Goal: Task Accomplishment & Management: Manage account settings

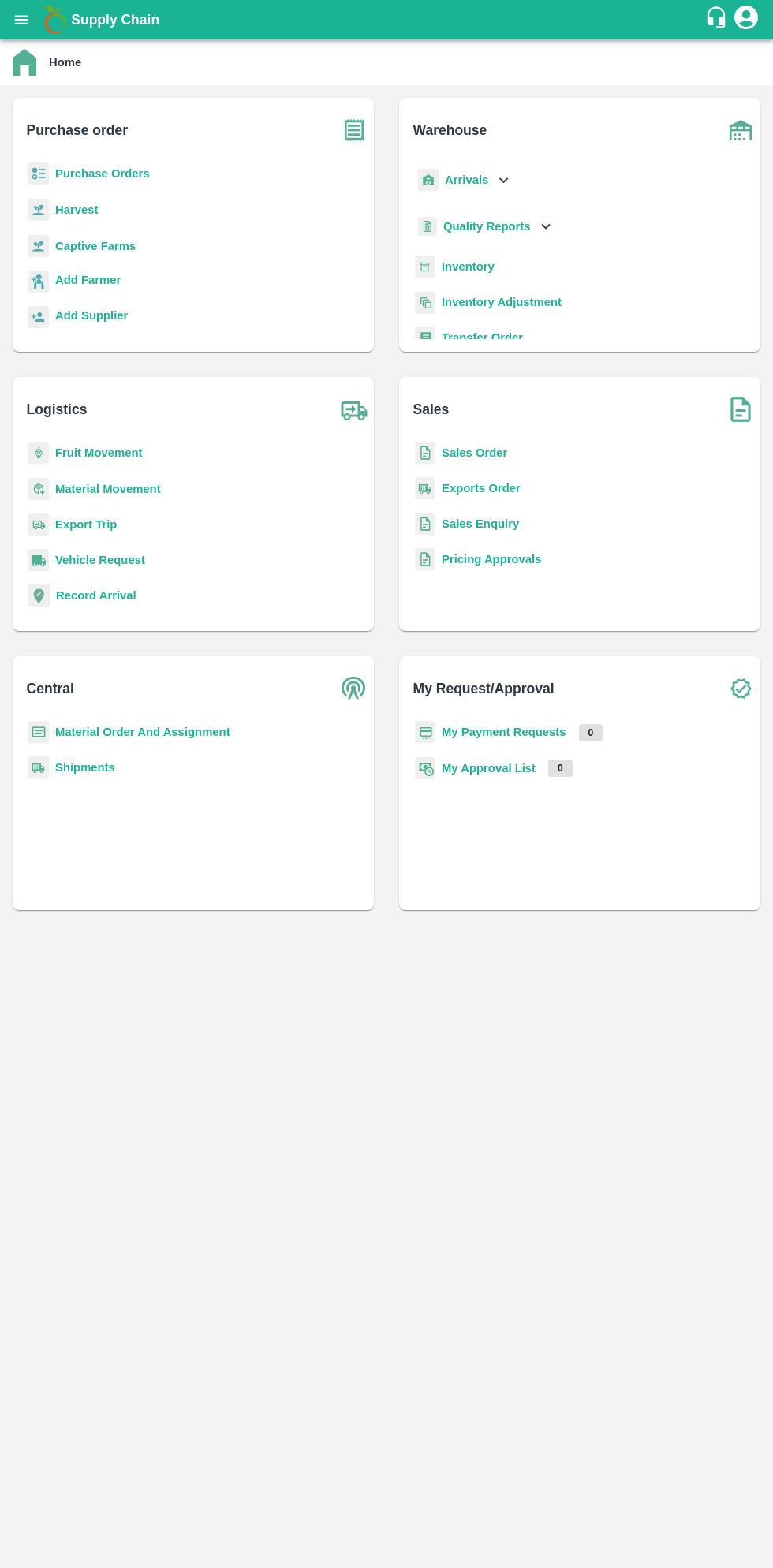
click at [128, 141] on h6 "Purchase order" at bounding box center [199, 123] width 347 height 52
click at [35, 25] on button "open drawer" at bounding box center [21, 20] width 36 height 36
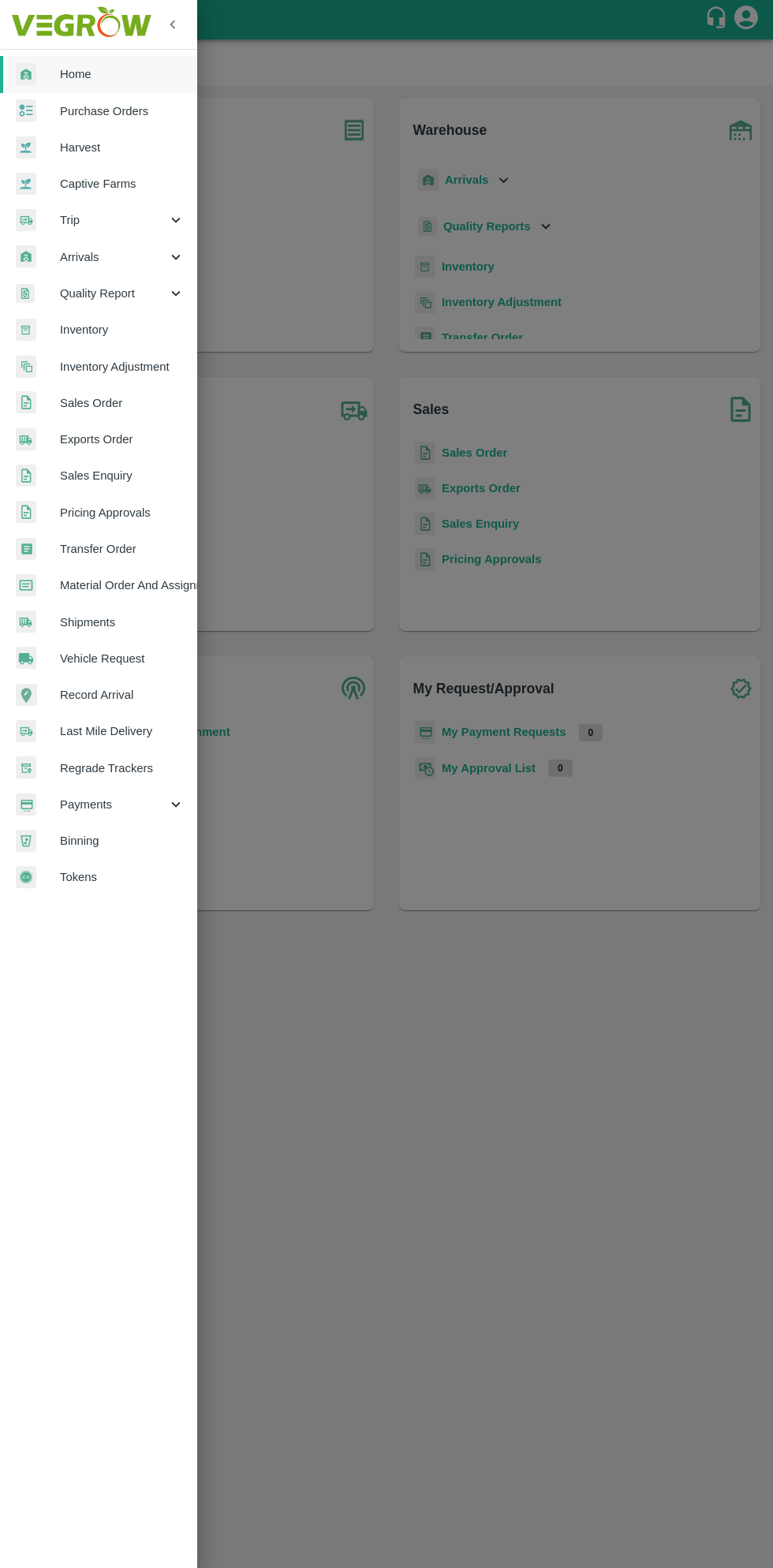
click at [149, 581] on span "Material Order And Assignment" at bounding box center [122, 585] width 125 height 18
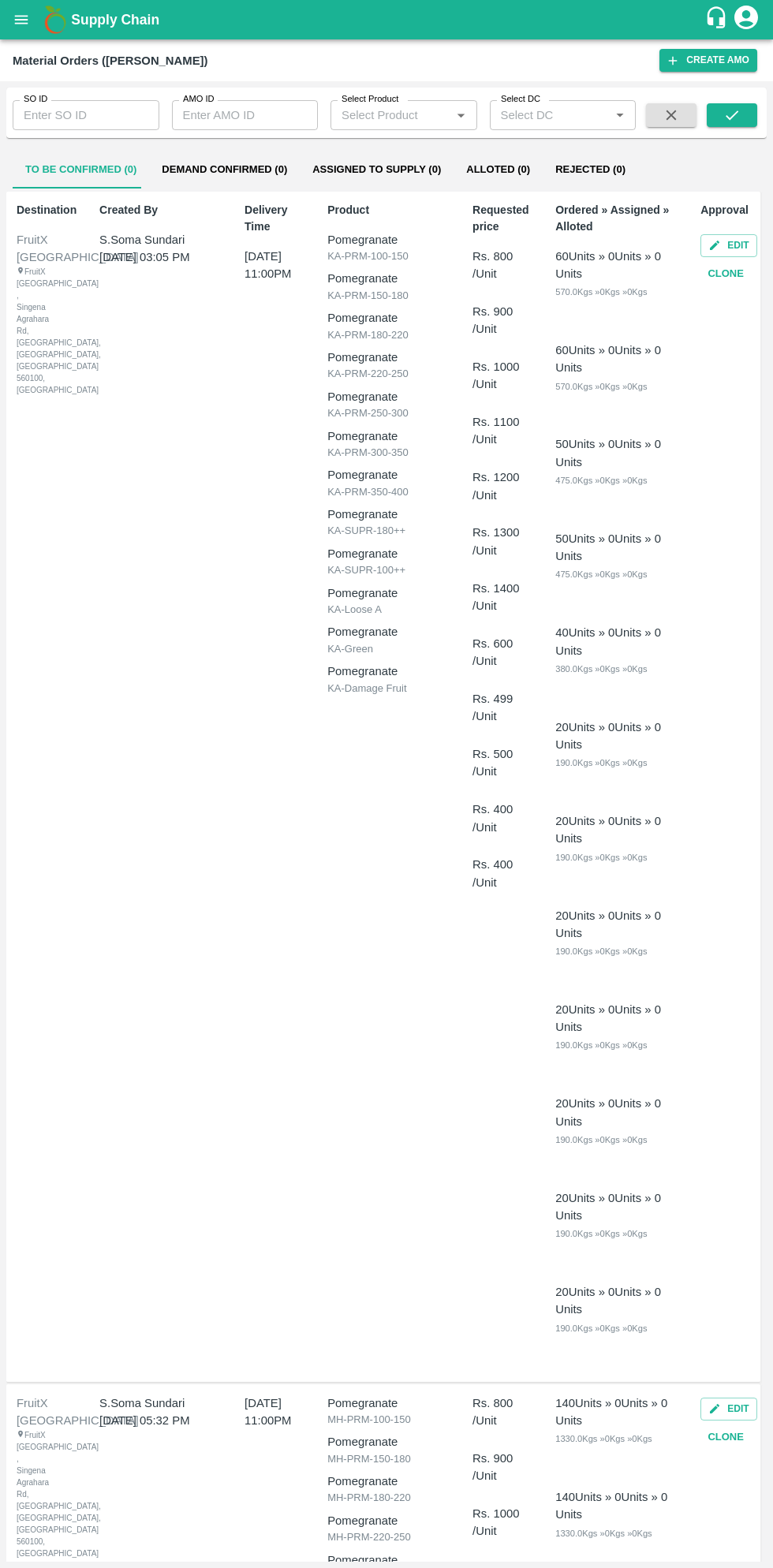
click at [104, 116] on input "SO ID" at bounding box center [85, 115] width 146 height 30
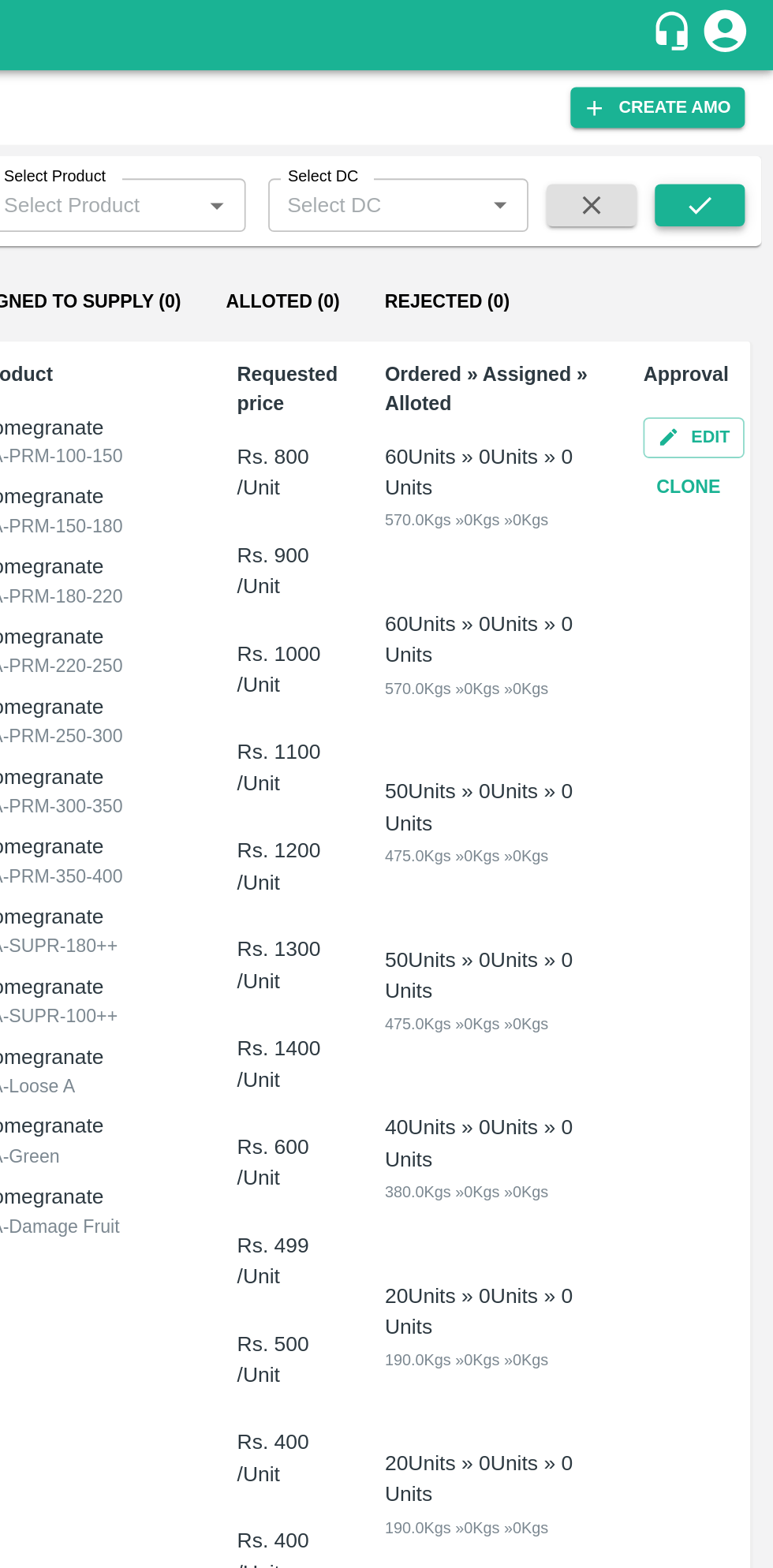
type input "603123"
click at [745, 124] on button "submit" at bounding box center [731, 115] width 51 height 24
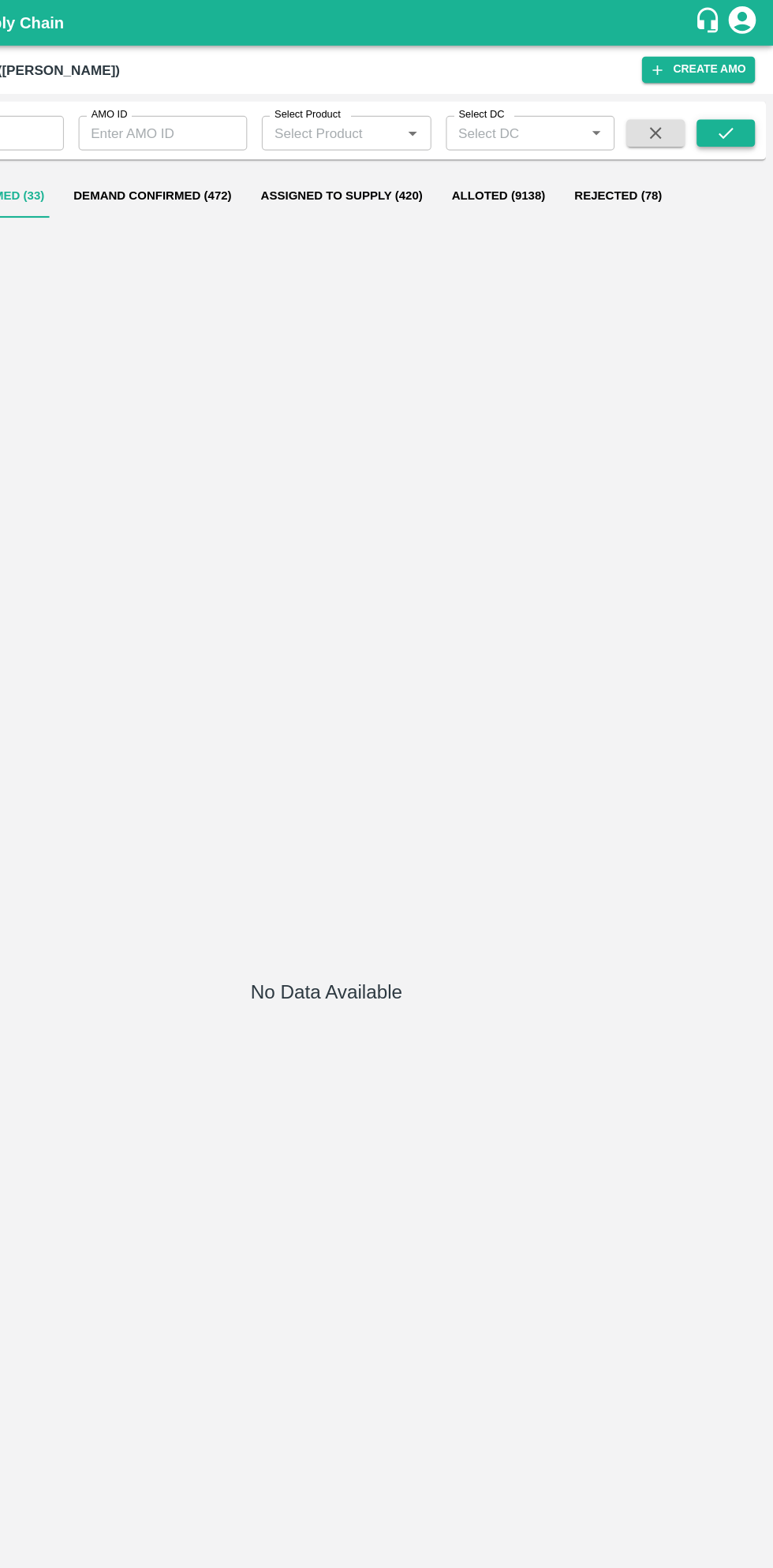
click at [747, 111] on button "submit" at bounding box center [731, 115] width 51 height 24
click at [235, 169] on button "Demand Confirmed (1)" at bounding box center [224, 169] width 151 height 38
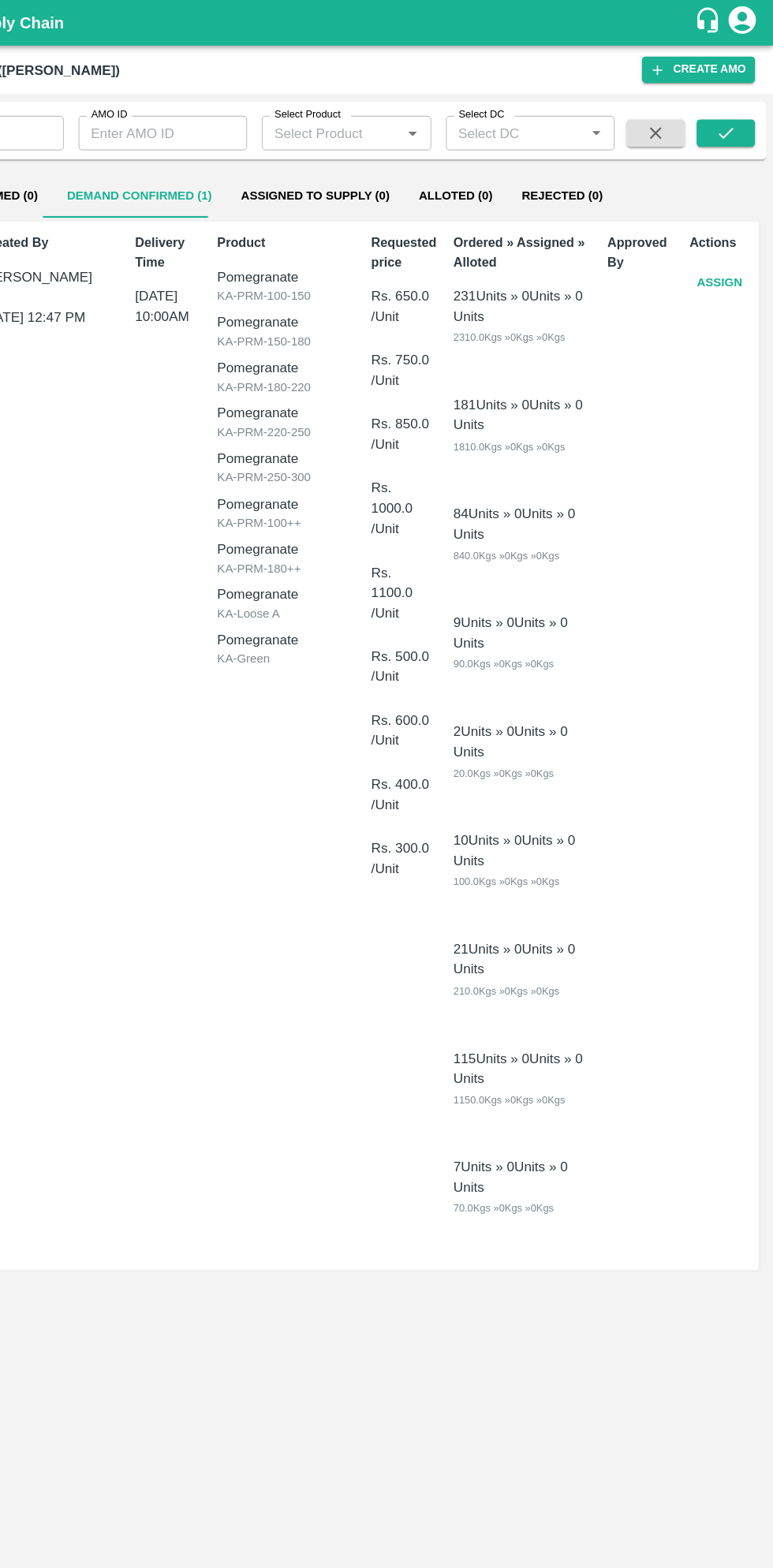
click at [726, 244] on button "Assign" at bounding box center [726, 245] width 52 height 27
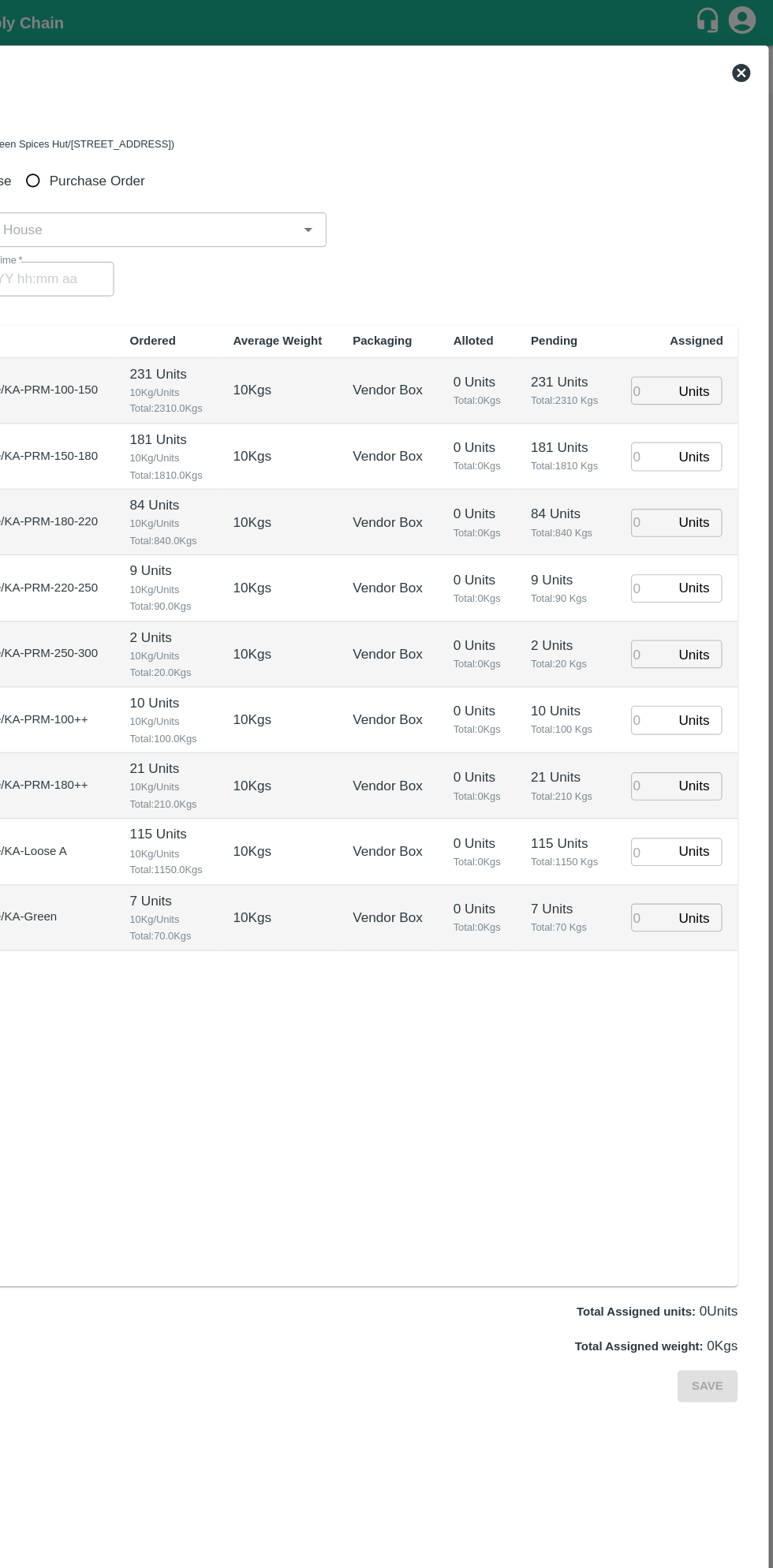
type input "[DATE] 10:00 AM"
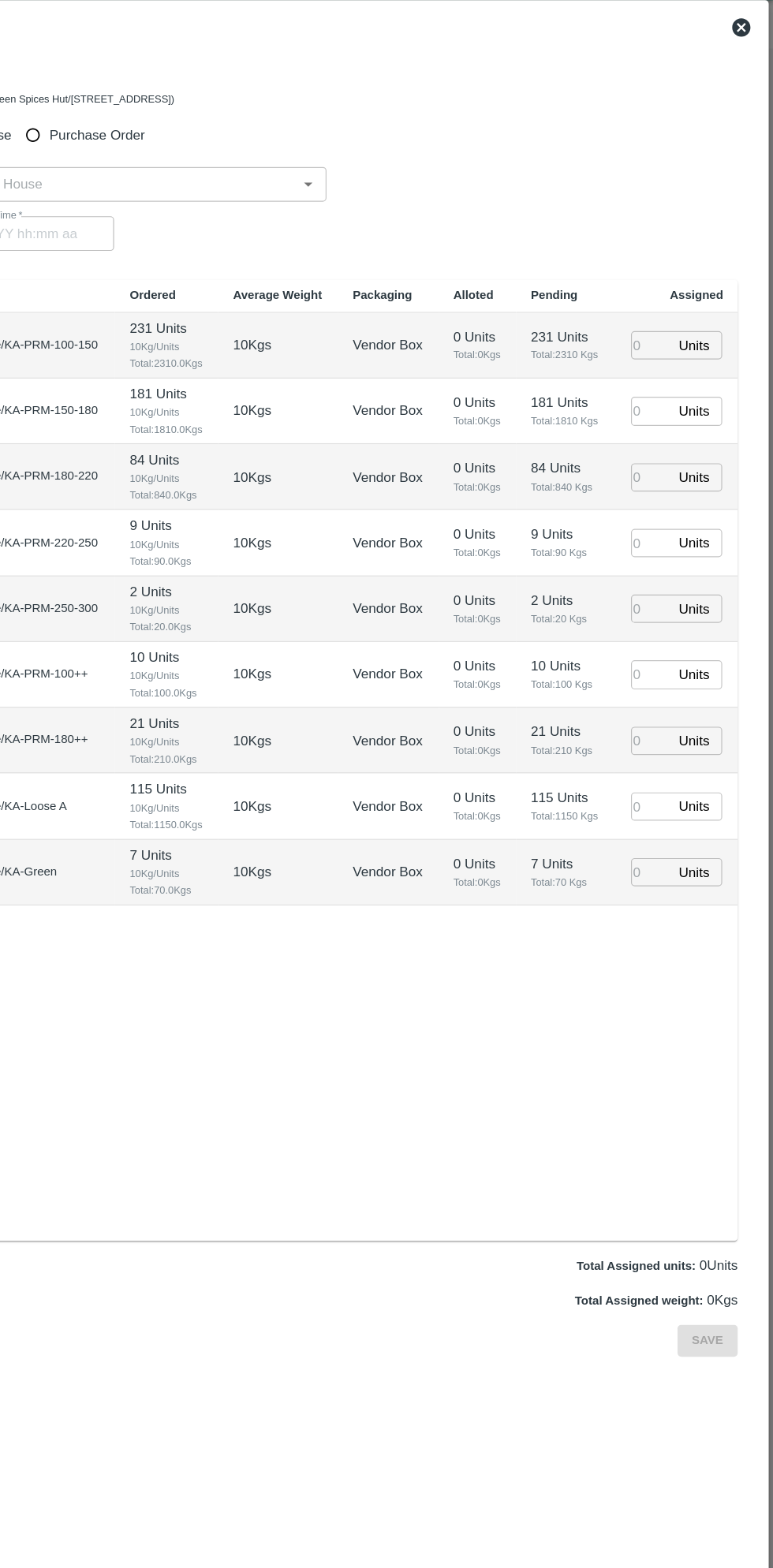
click at [143, 161] on input "Purchase Order" at bounding box center [132, 156] width 29 height 29
radio input "true"
click at [440, 198] on input "PO   *" at bounding box center [367, 199] width 663 height 20
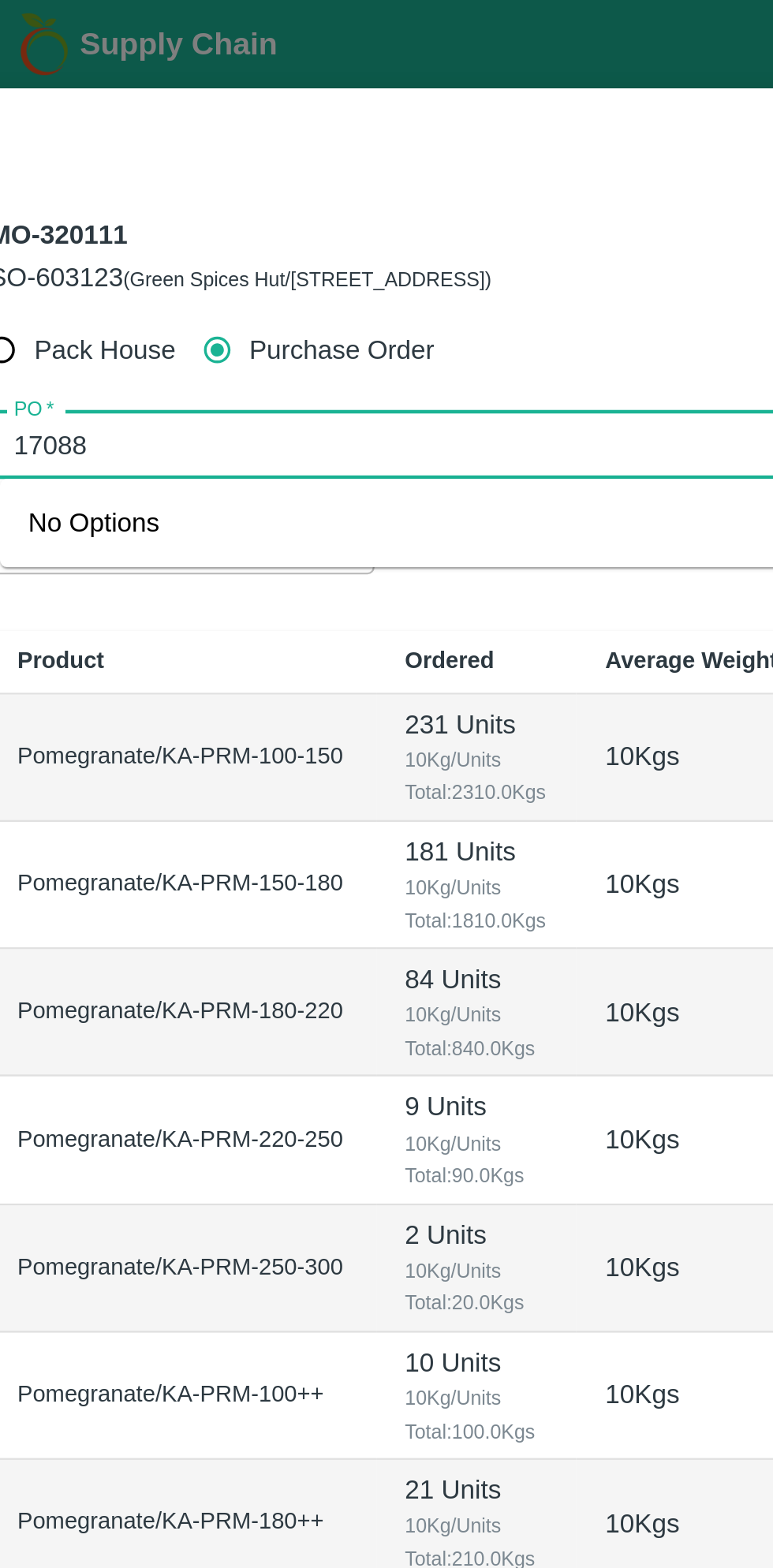
click at [66, 203] on input "PO   *" at bounding box center [367, 199] width 663 height 20
click at [58, 202] on input "PO   *" at bounding box center [367, 199] width 663 height 20
click at [206, 235] on div "PO-170088([PERSON_NAME] G-8431927077)" at bounding box center [170, 234] width 246 height 18
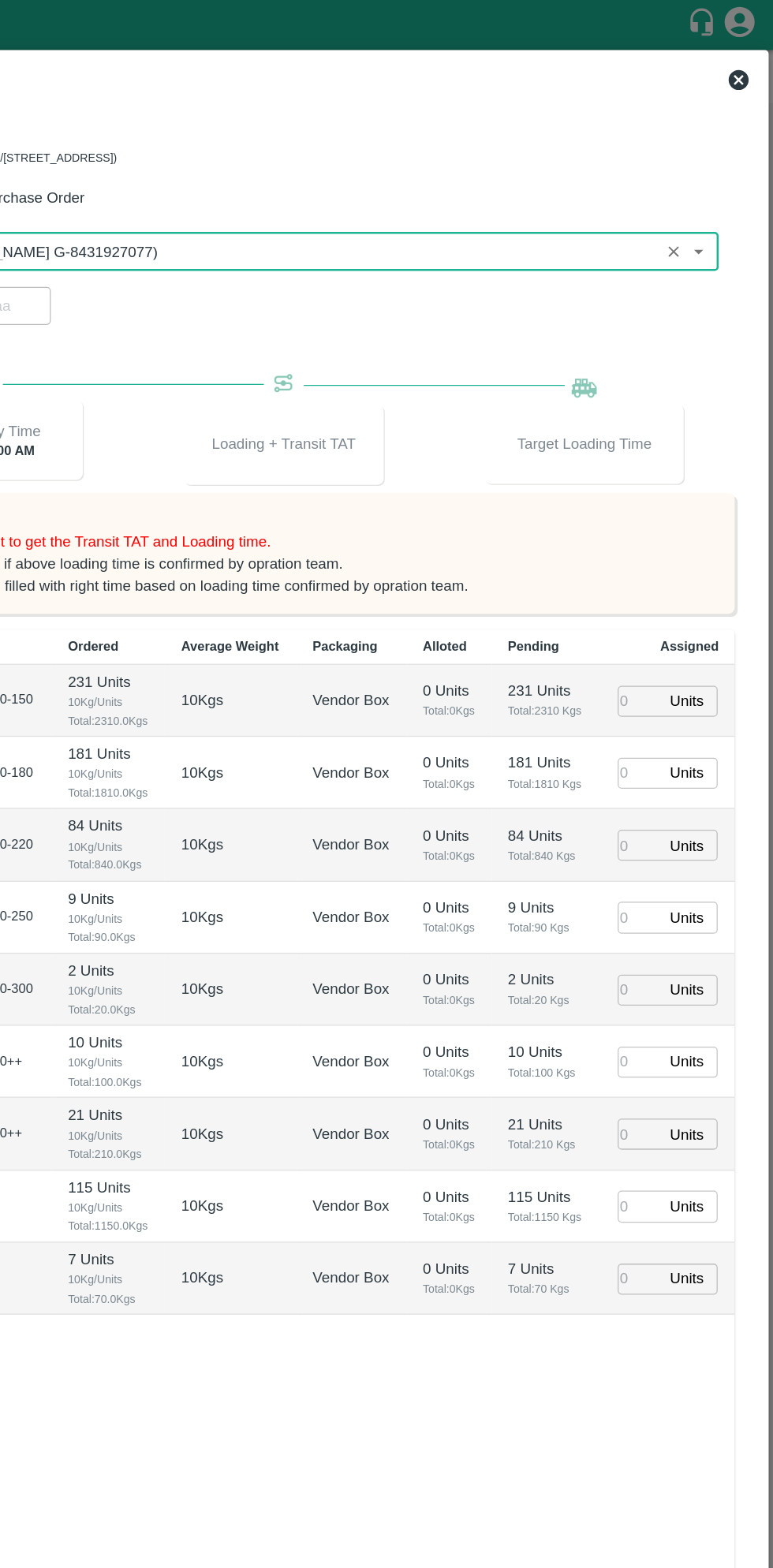
type input "PO-170088([PERSON_NAME] G-8431927077)"
click at [662, 558] on input "number" at bounding box center [667, 553] width 35 height 25
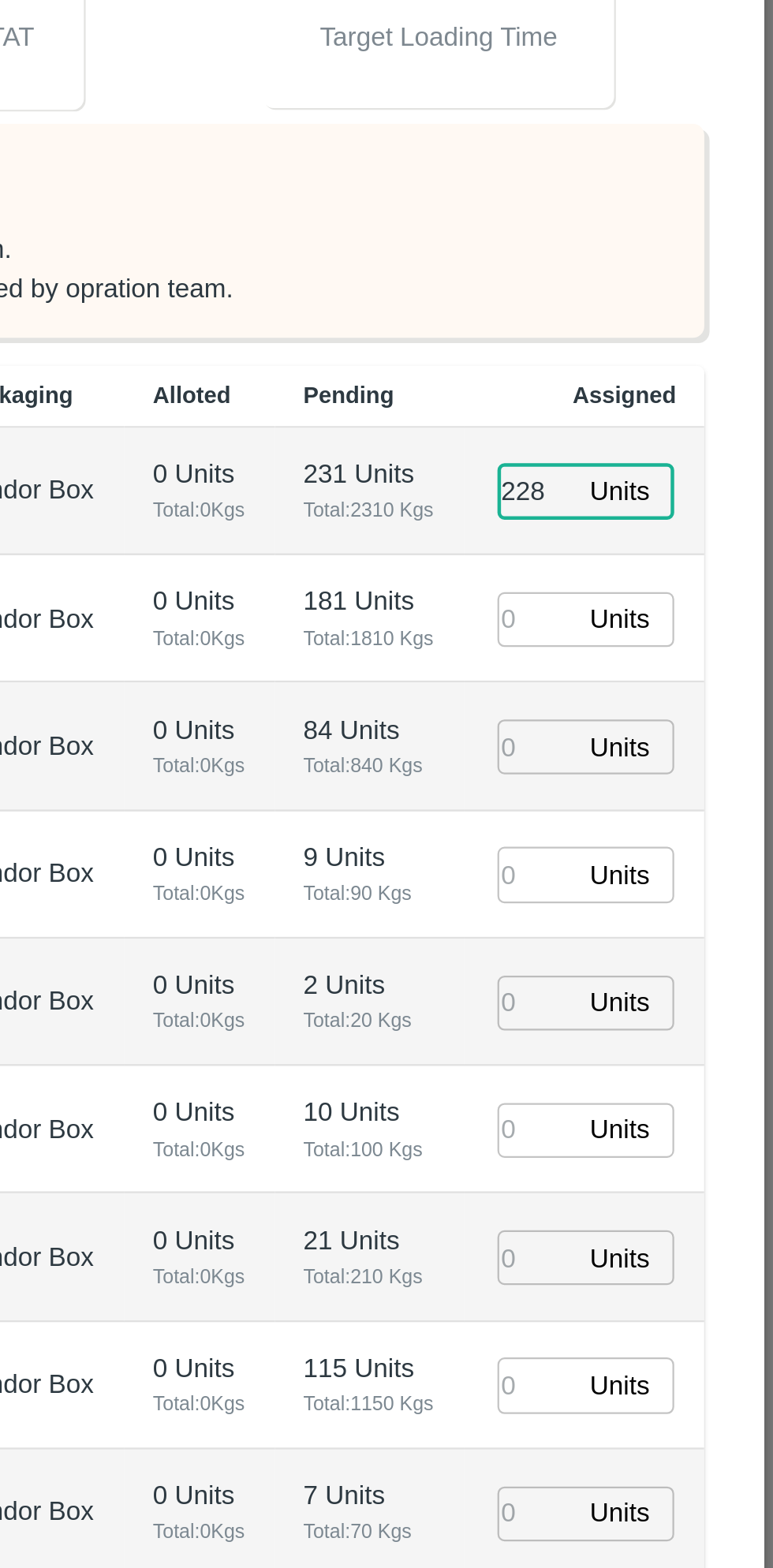
type input "228"
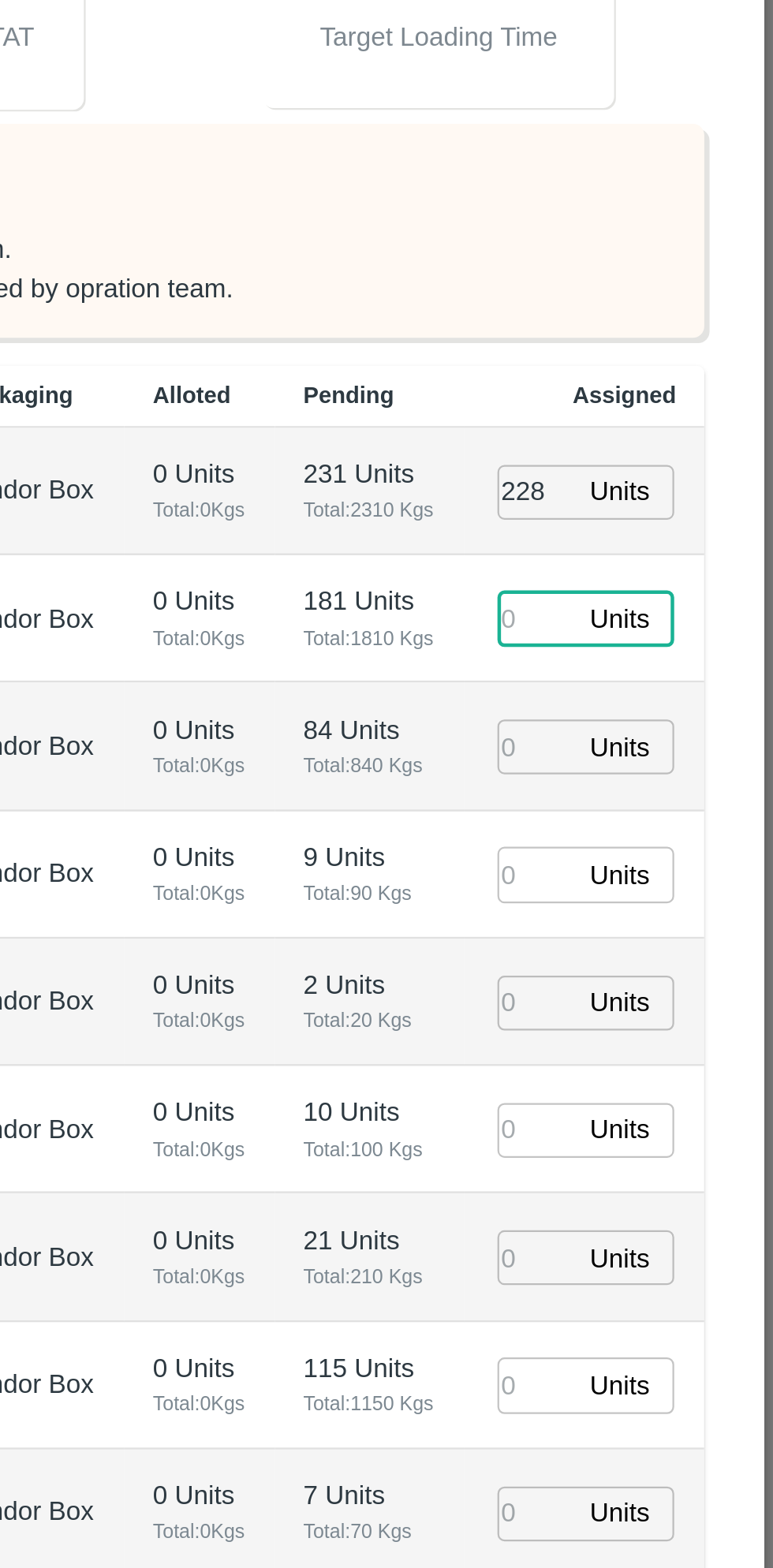
type input "1"
type input "[DATE] 11:12 AM"
type input "181"
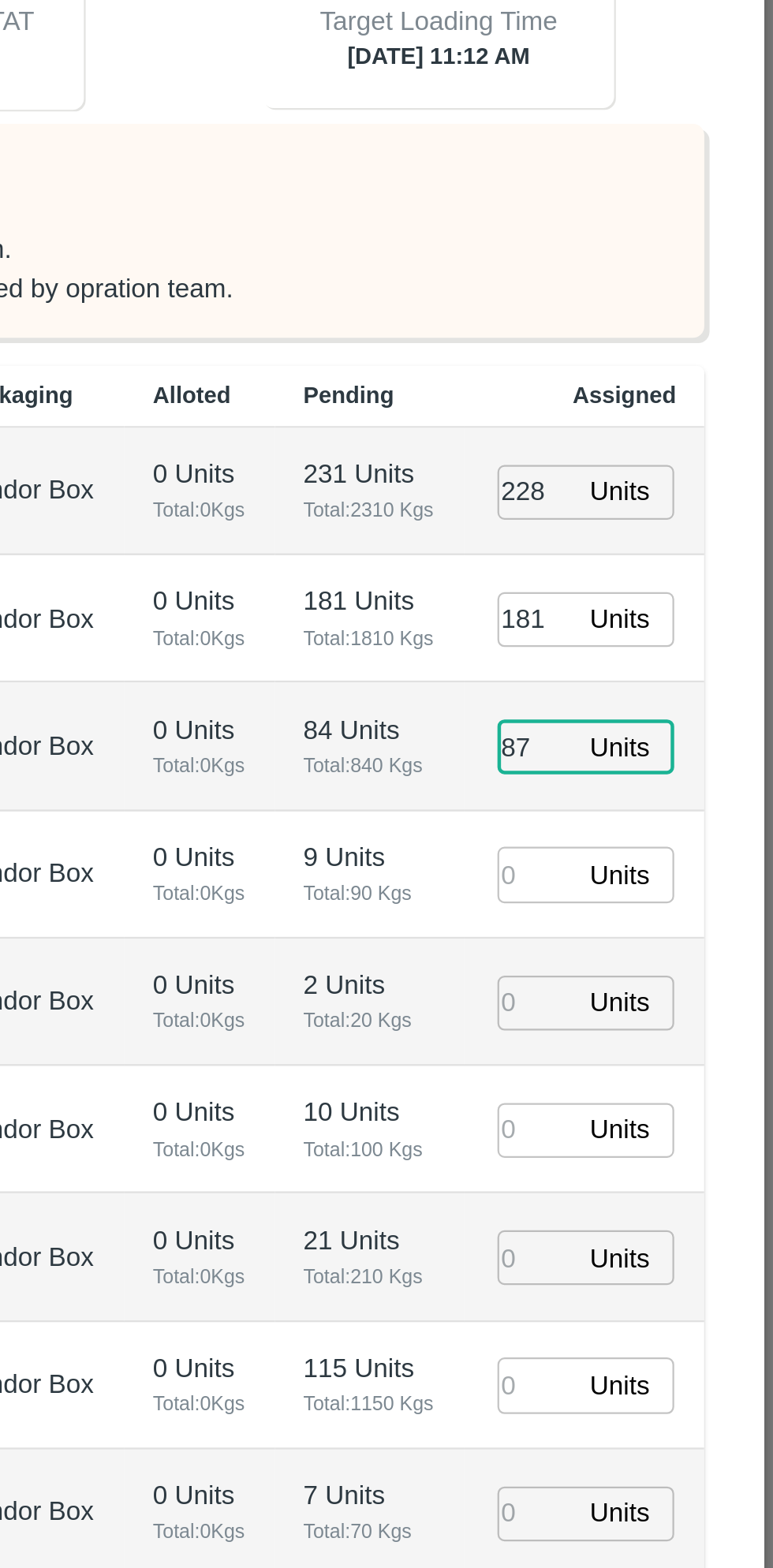
type input "87"
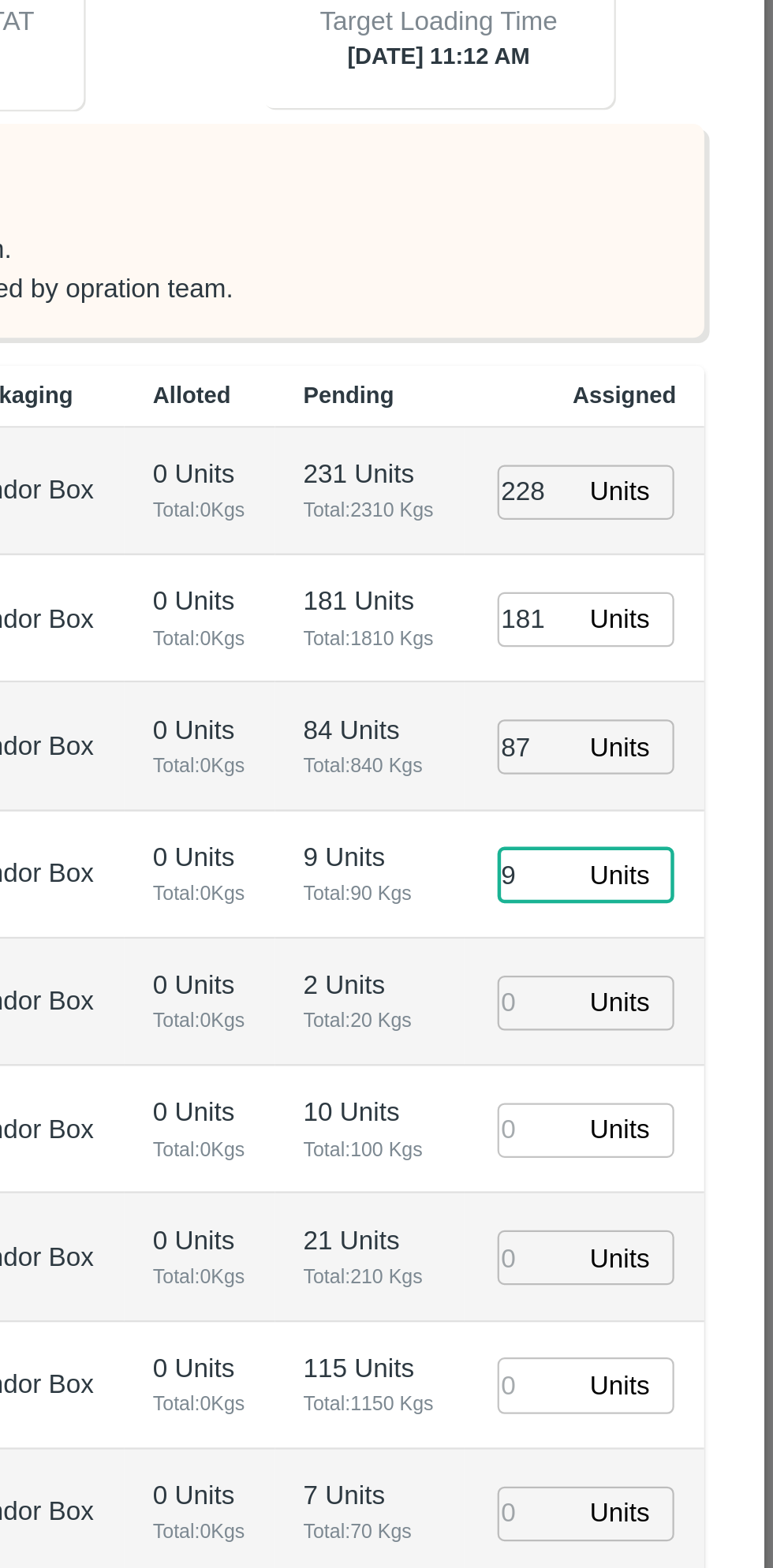
type input "9"
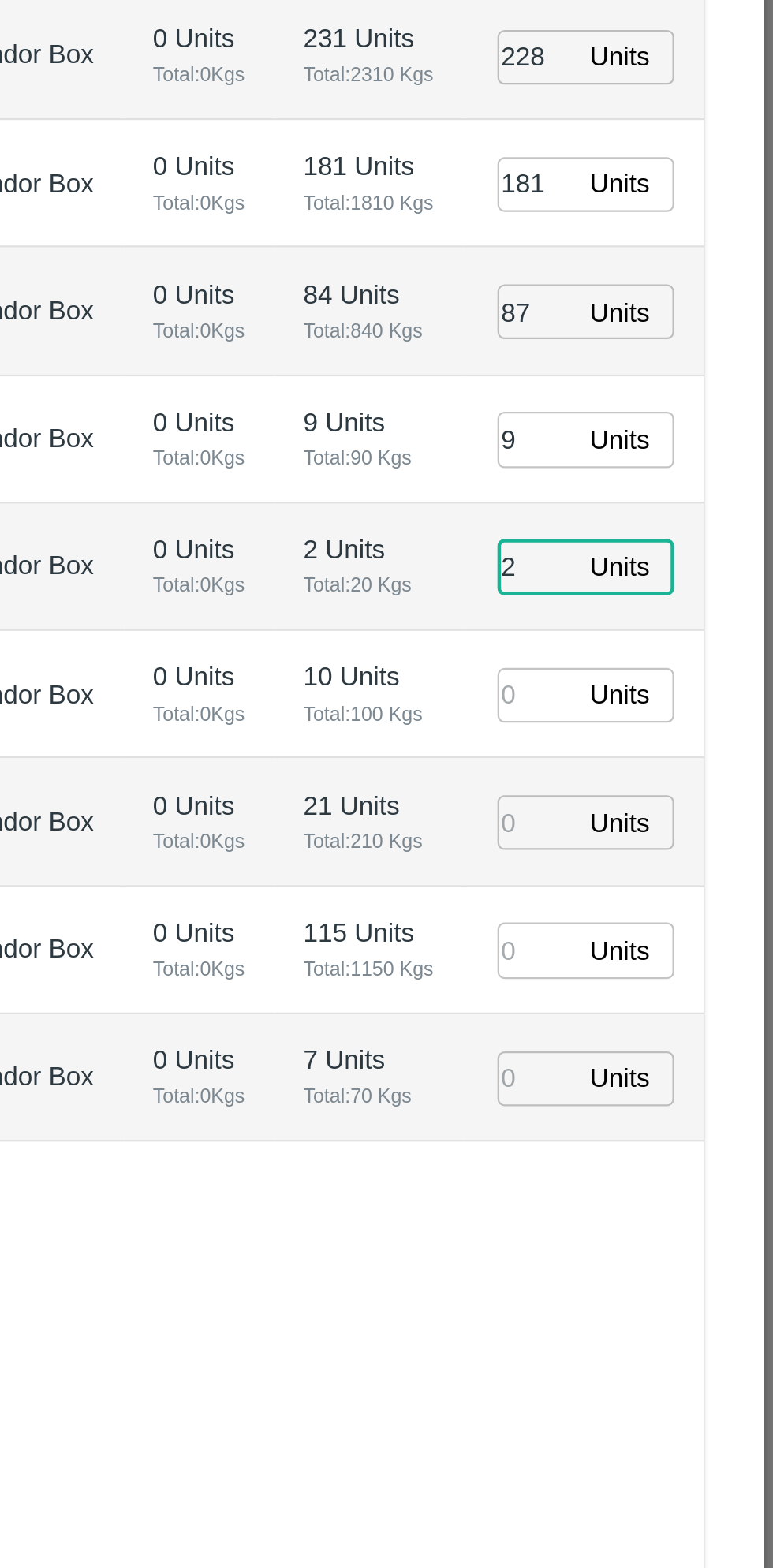
type input "2"
click at [664, 840] on input "number" at bounding box center [667, 839] width 35 height 25
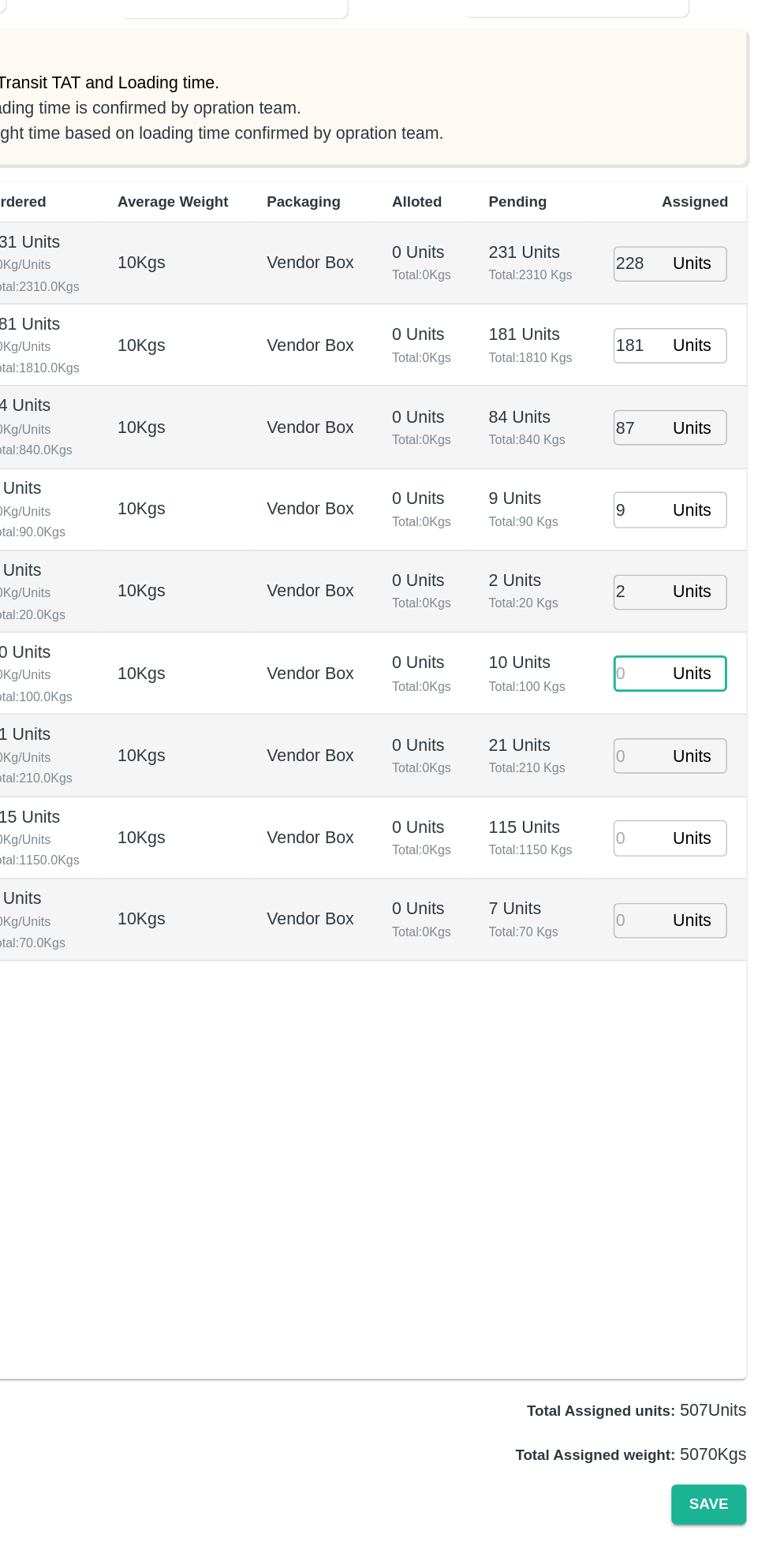
click at [662, 891] on input "number" at bounding box center [667, 895] width 35 height 25
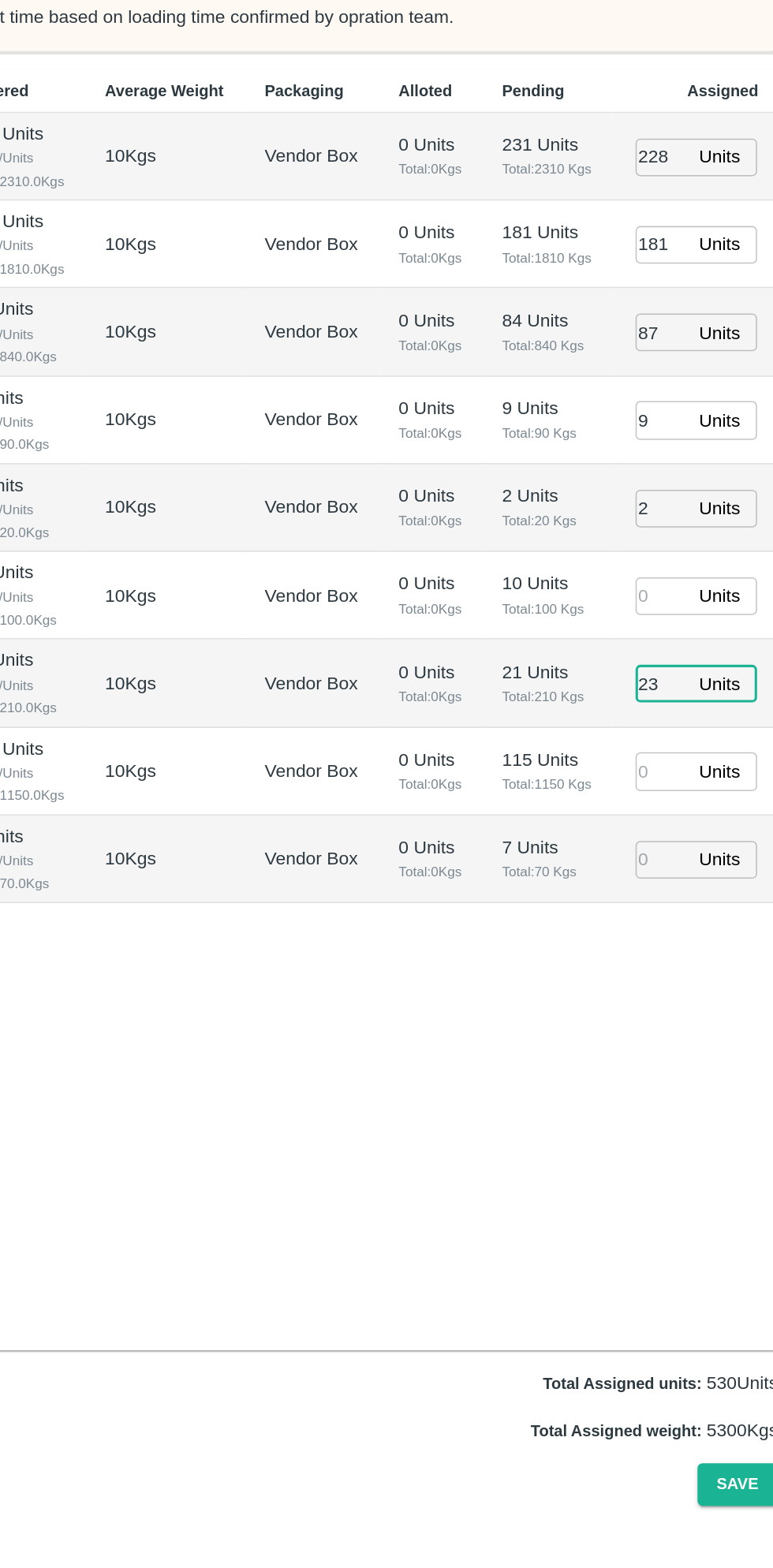
type input "23"
click at [663, 838] on input "number" at bounding box center [667, 839] width 35 height 25
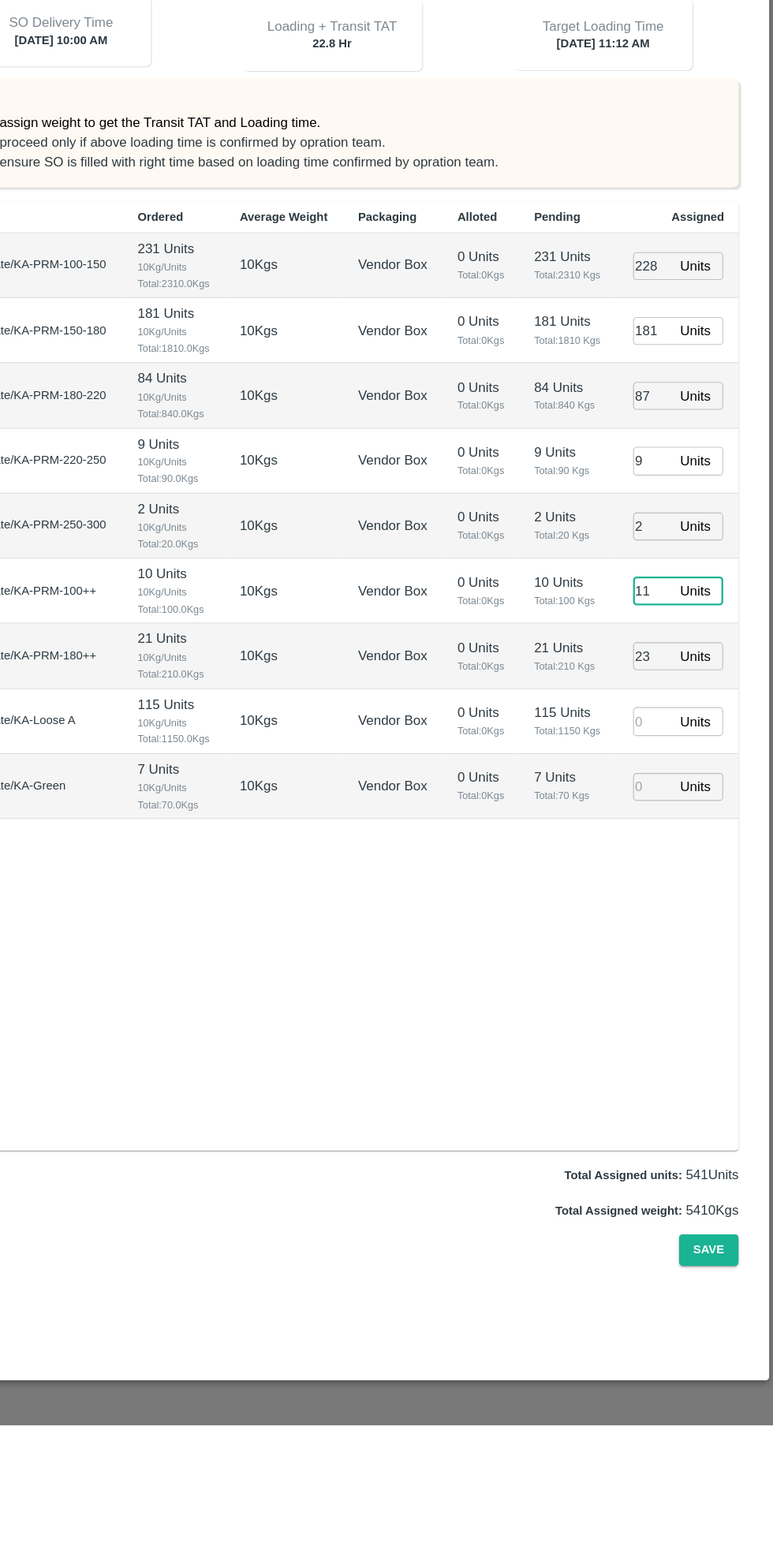
type input "11"
click at [657, 952] on input "number" at bounding box center [667, 952] width 35 height 25
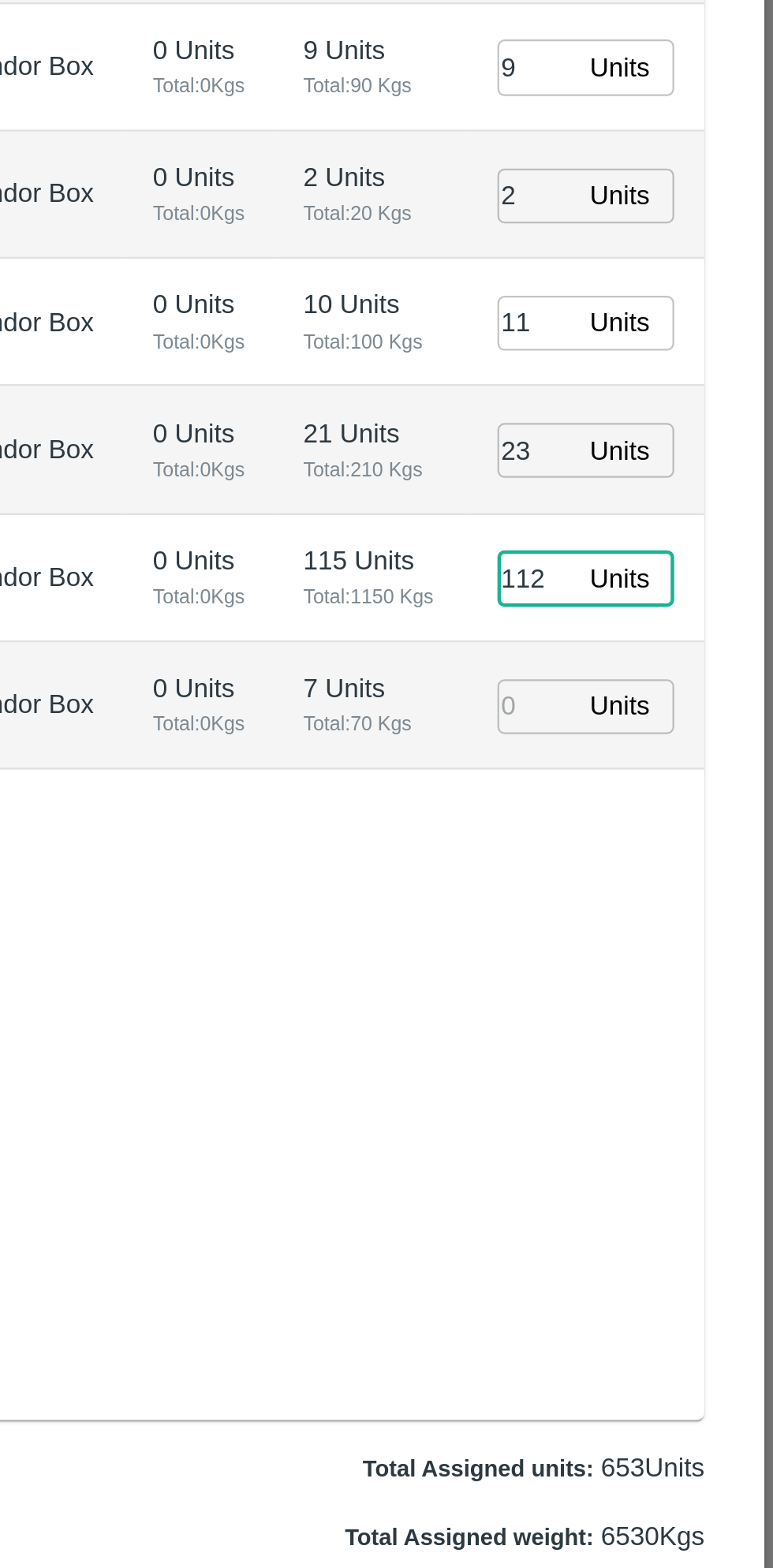
type input "112"
click at [666, 1005] on input "number" at bounding box center [667, 1010] width 35 height 25
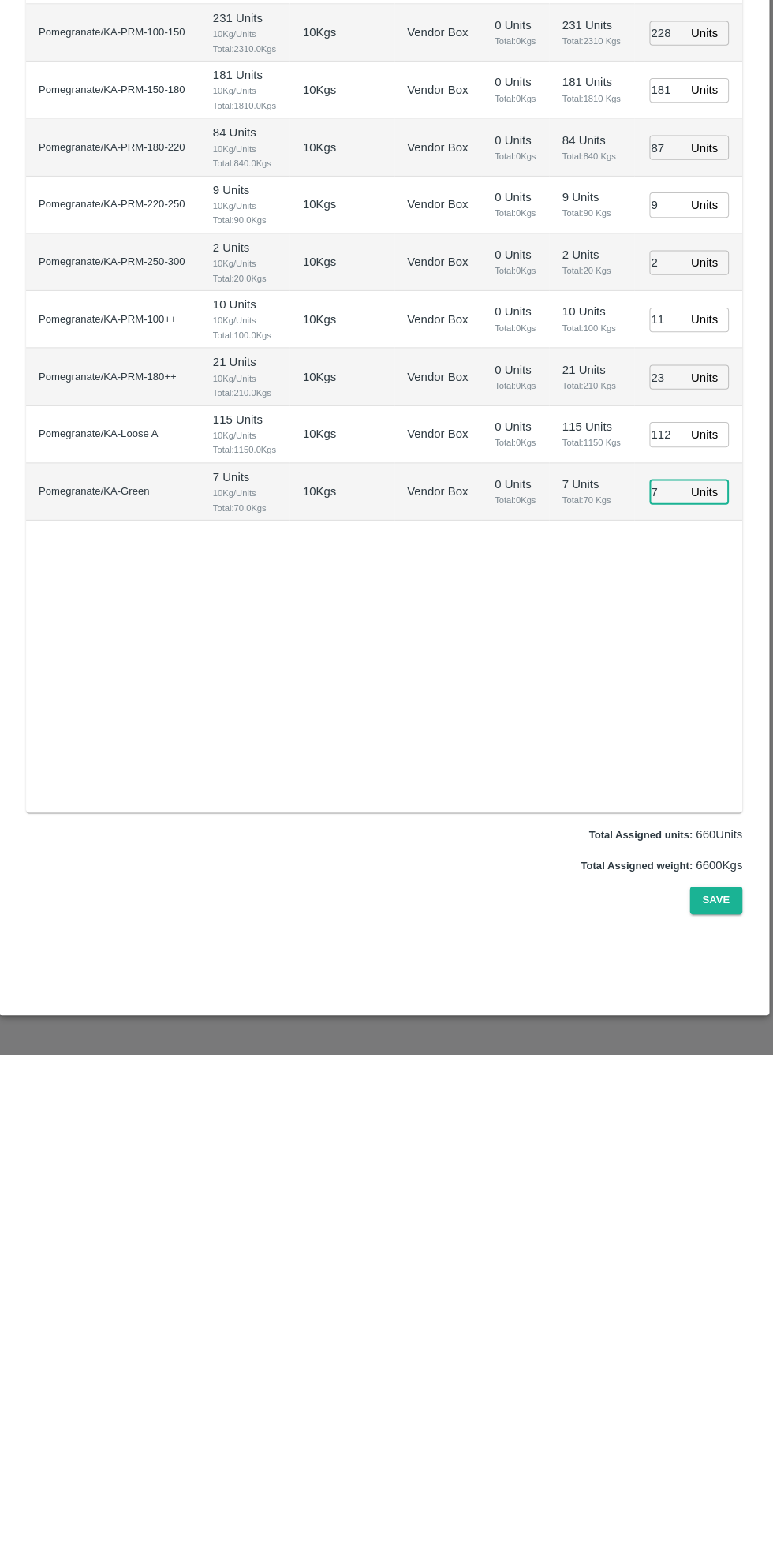
type input "7"
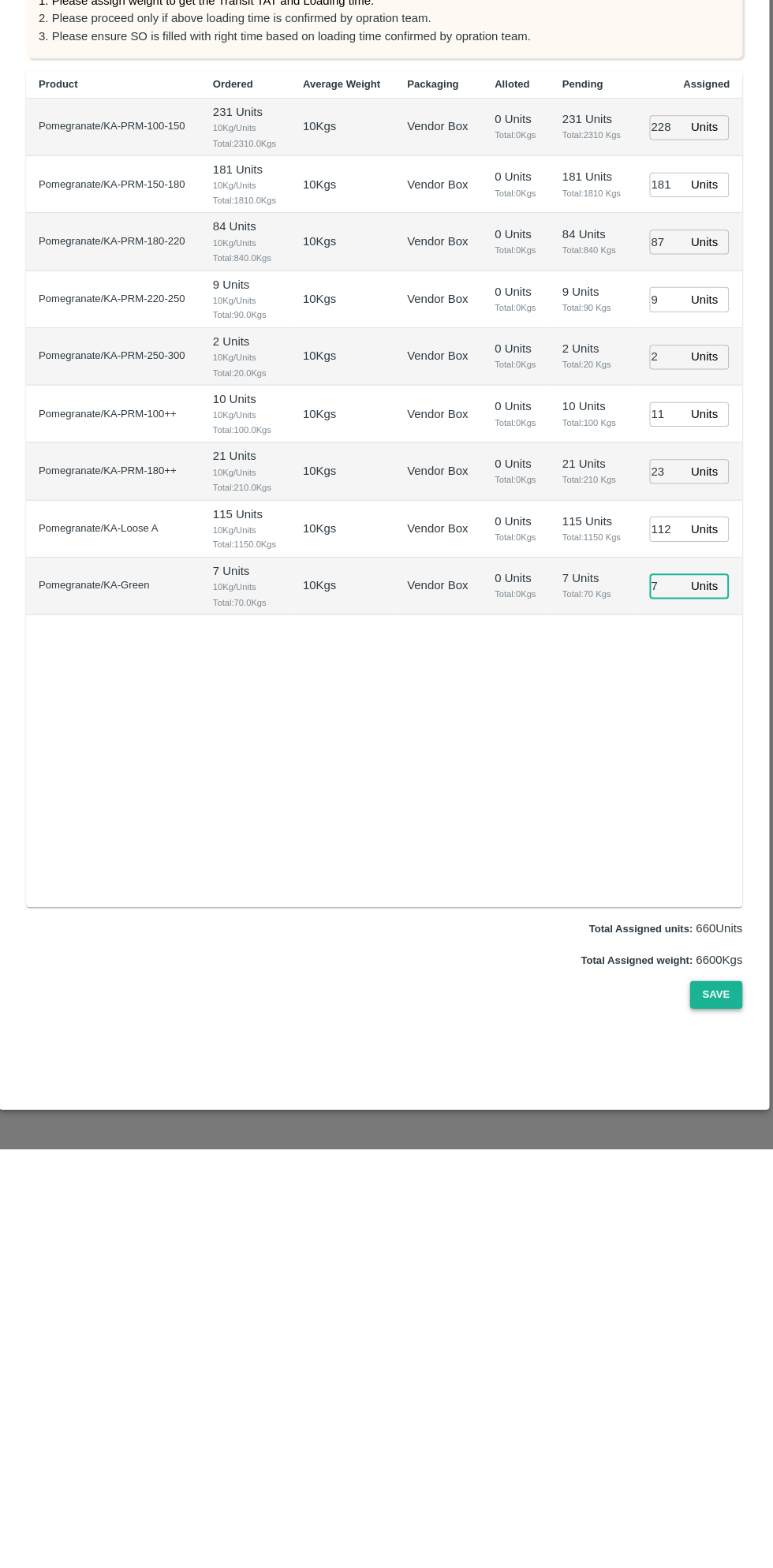
click at [717, 1414] on button "Save" at bounding box center [716, 1414] width 52 height 27
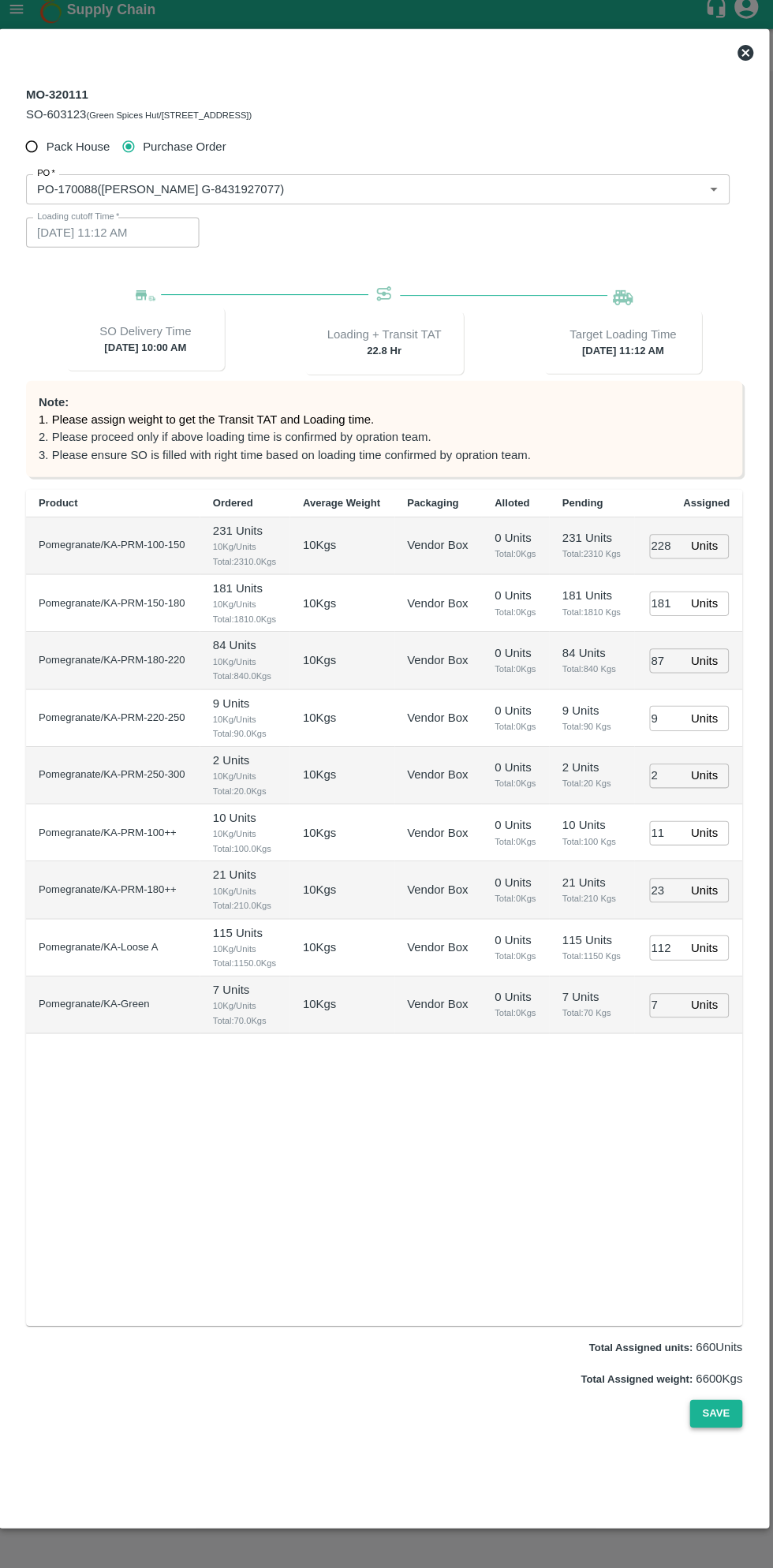
click at [722, 1416] on button "Save" at bounding box center [716, 1414] width 52 height 27
